Goal: Information Seeking & Learning: Learn about a topic

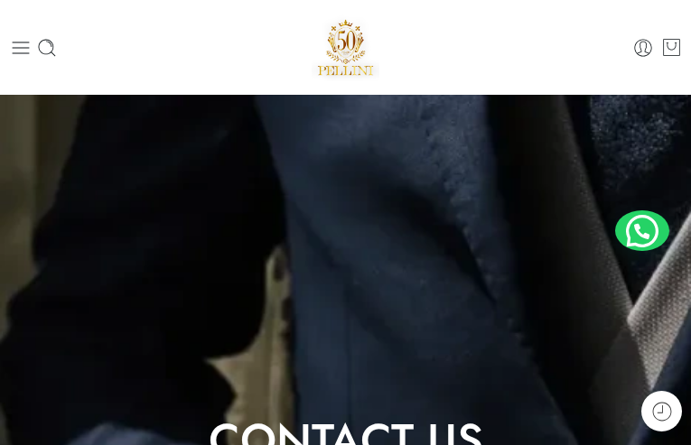
type input "*********"
type input "**********"
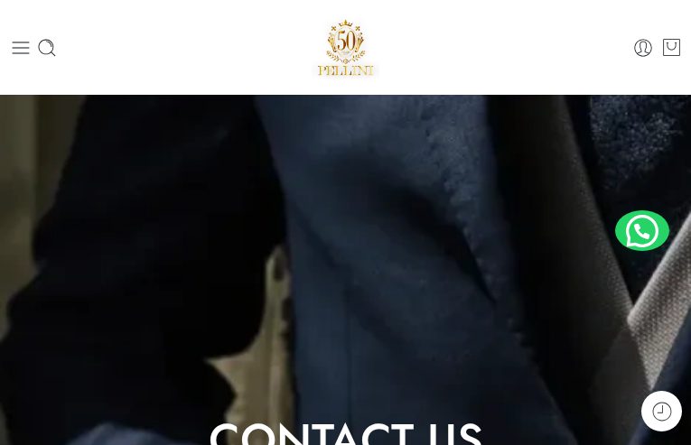
type input "**********"
type input "*********"
